Goal: Share content

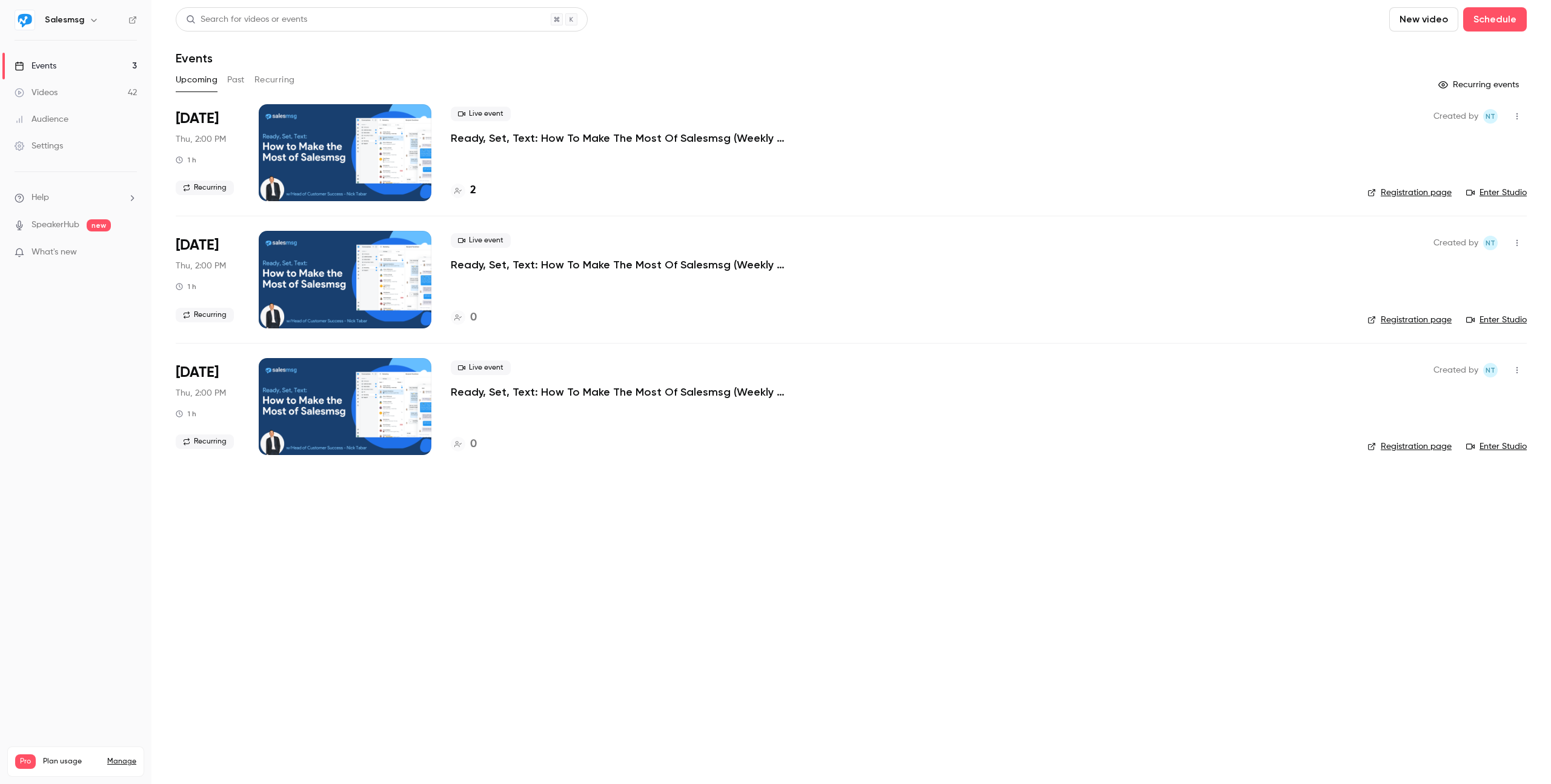
click at [53, 90] on div "Videos" at bounding box center [36, 93] width 43 height 12
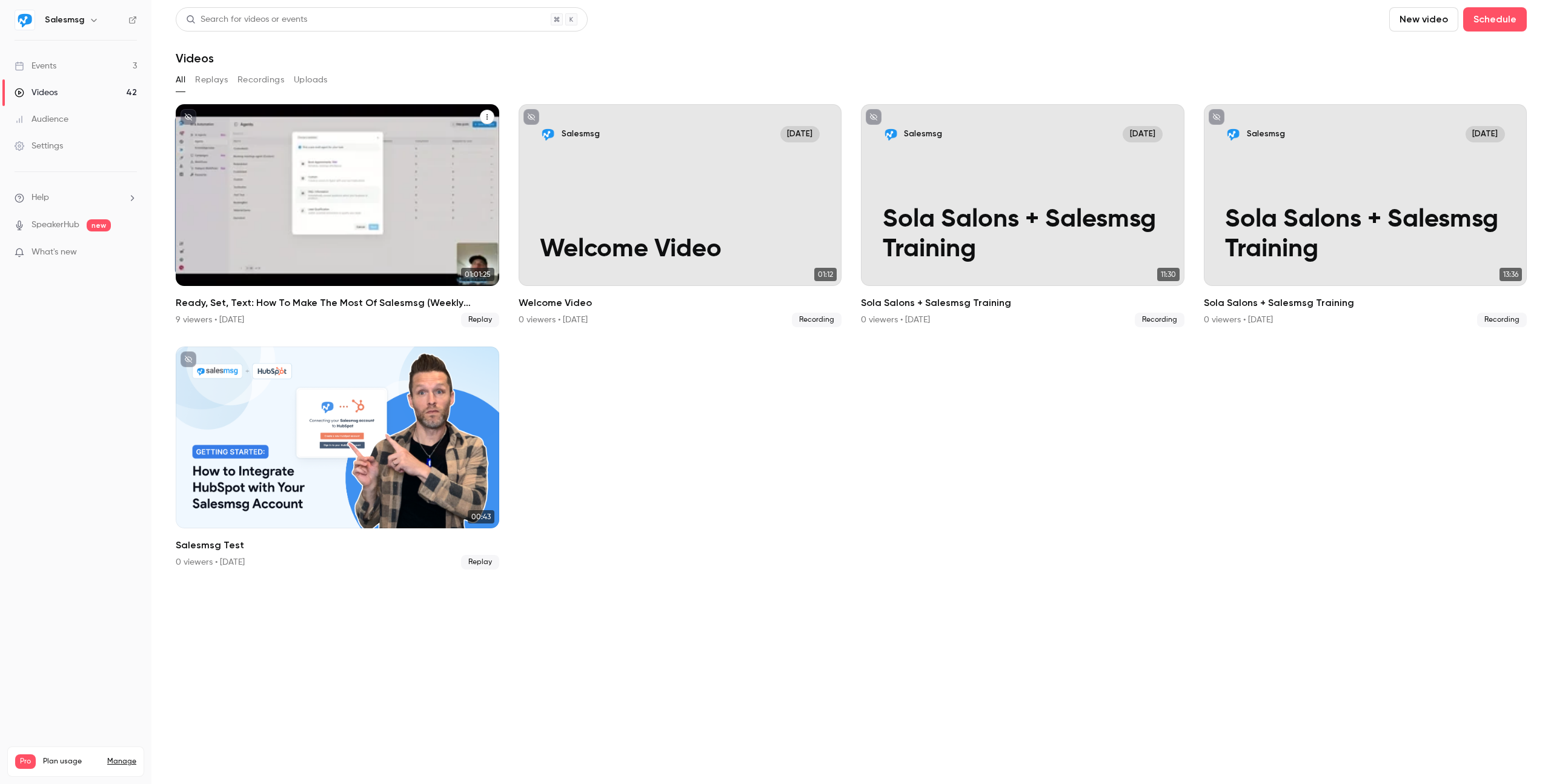
click at [343, 165] on div "Ready, Set, Text: How To Make The Most Of Salesmsg (Weekly Training)" at bounding box center [337, 195] width 323 height 182
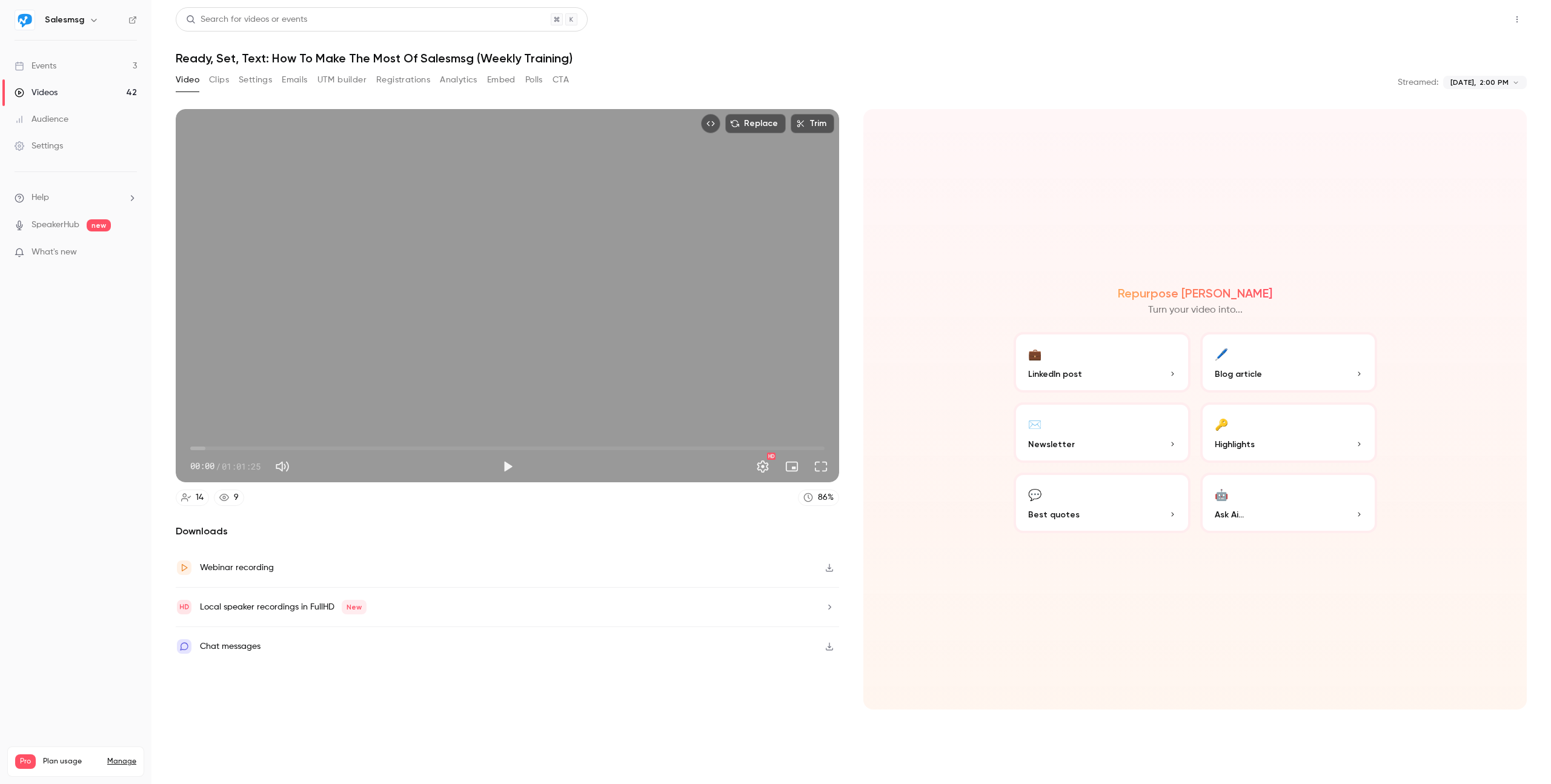
click at [1479, 19] on button "Share" at bounding box center [1473, 20] width 48 height 24
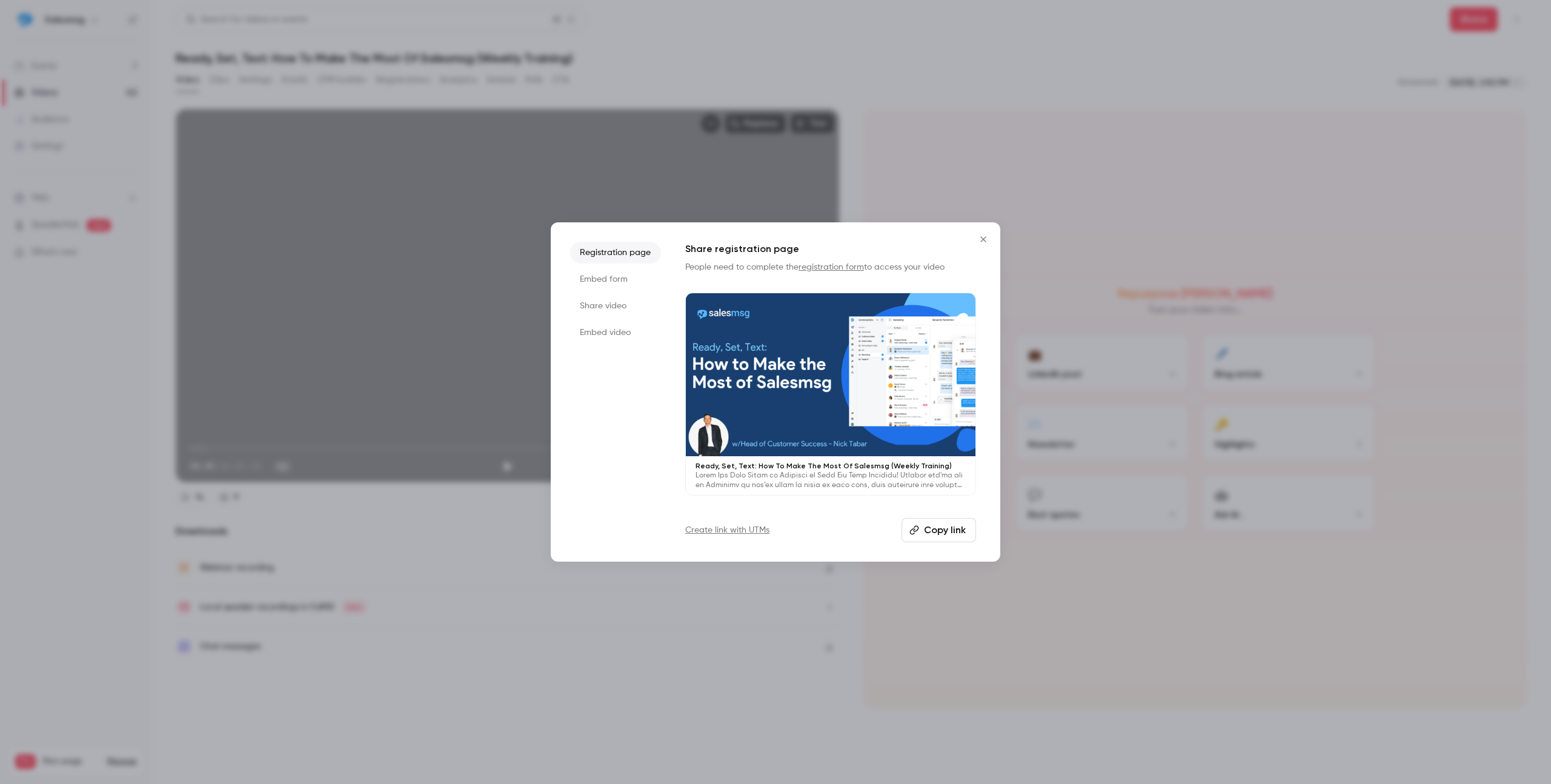
drag, startPoint x: 604, startPoint y: 306, endPoint x: 612, endPoint y: 303, distance: 8.5
click at [604, 306] on li "Share video" at bounding box center [615, 306] width 91 height 22
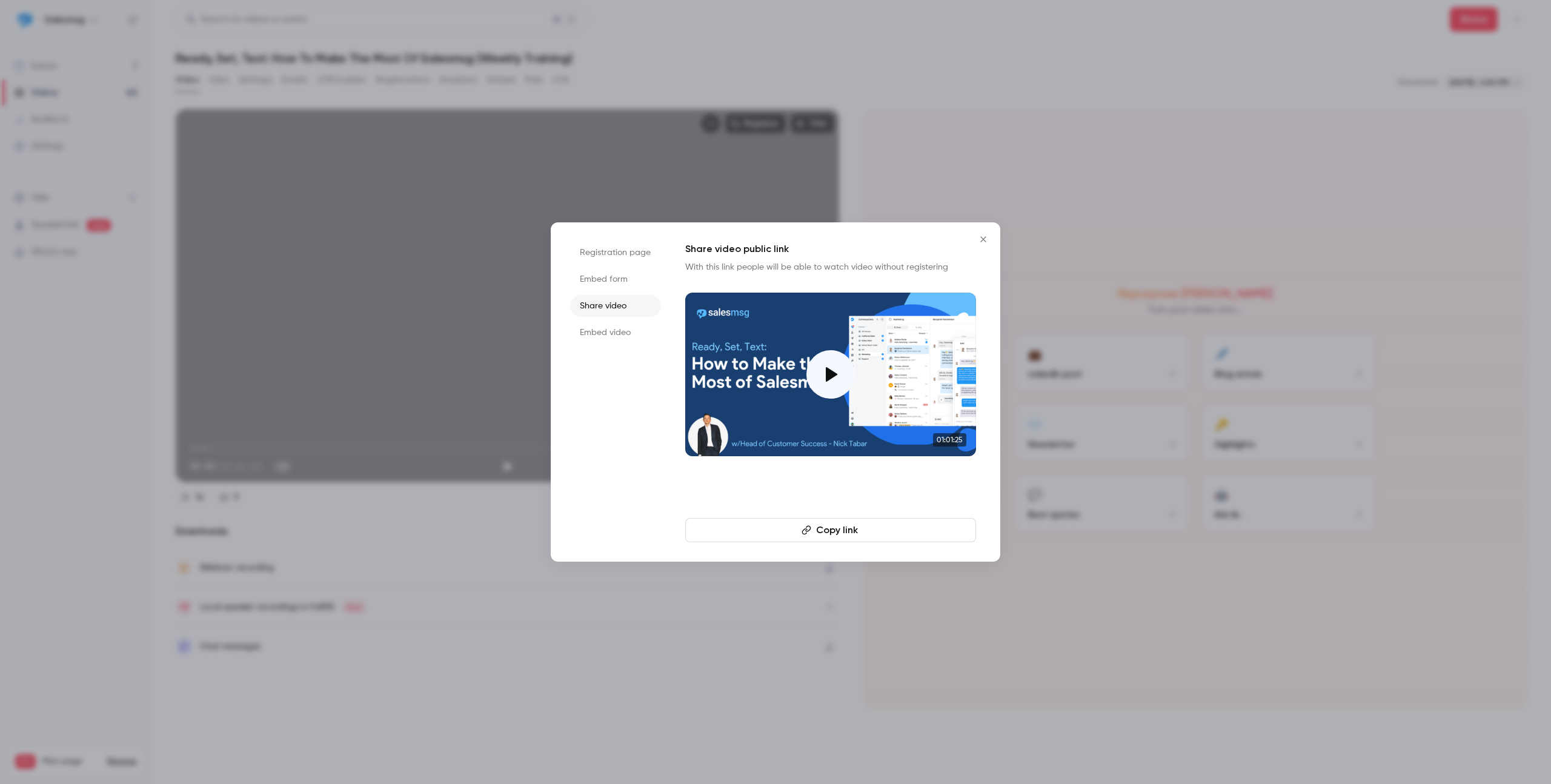
click at [825, 529] on button "Copy link" at bounding box center [831, 530] width 291 height 24
